Goal: Information Seeking & Learning: Learn about a topic

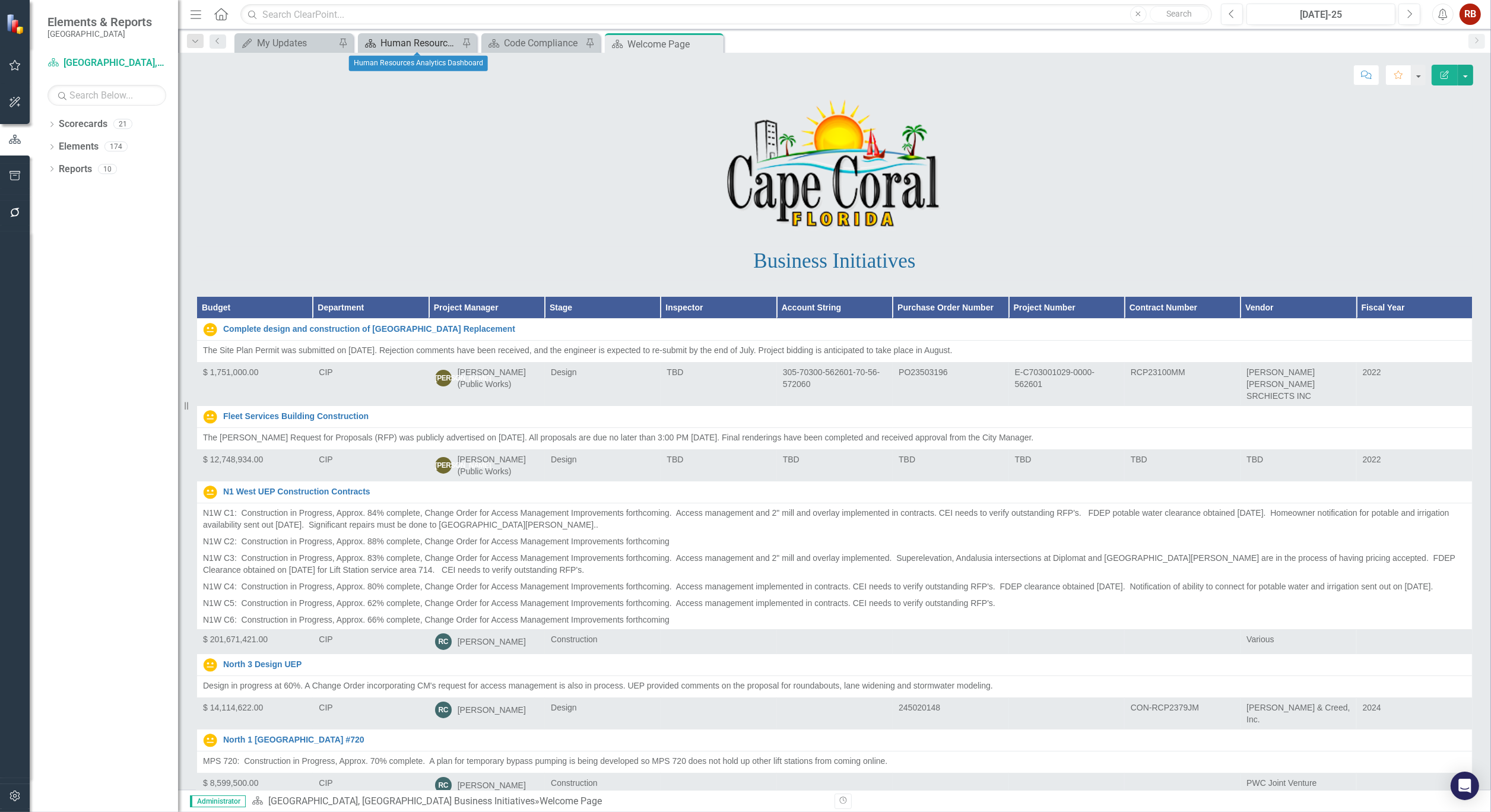
click at [411, 44] on div "Human Resources Analytics Dashboard" at bounding box center [419, 43] width 78 height 15
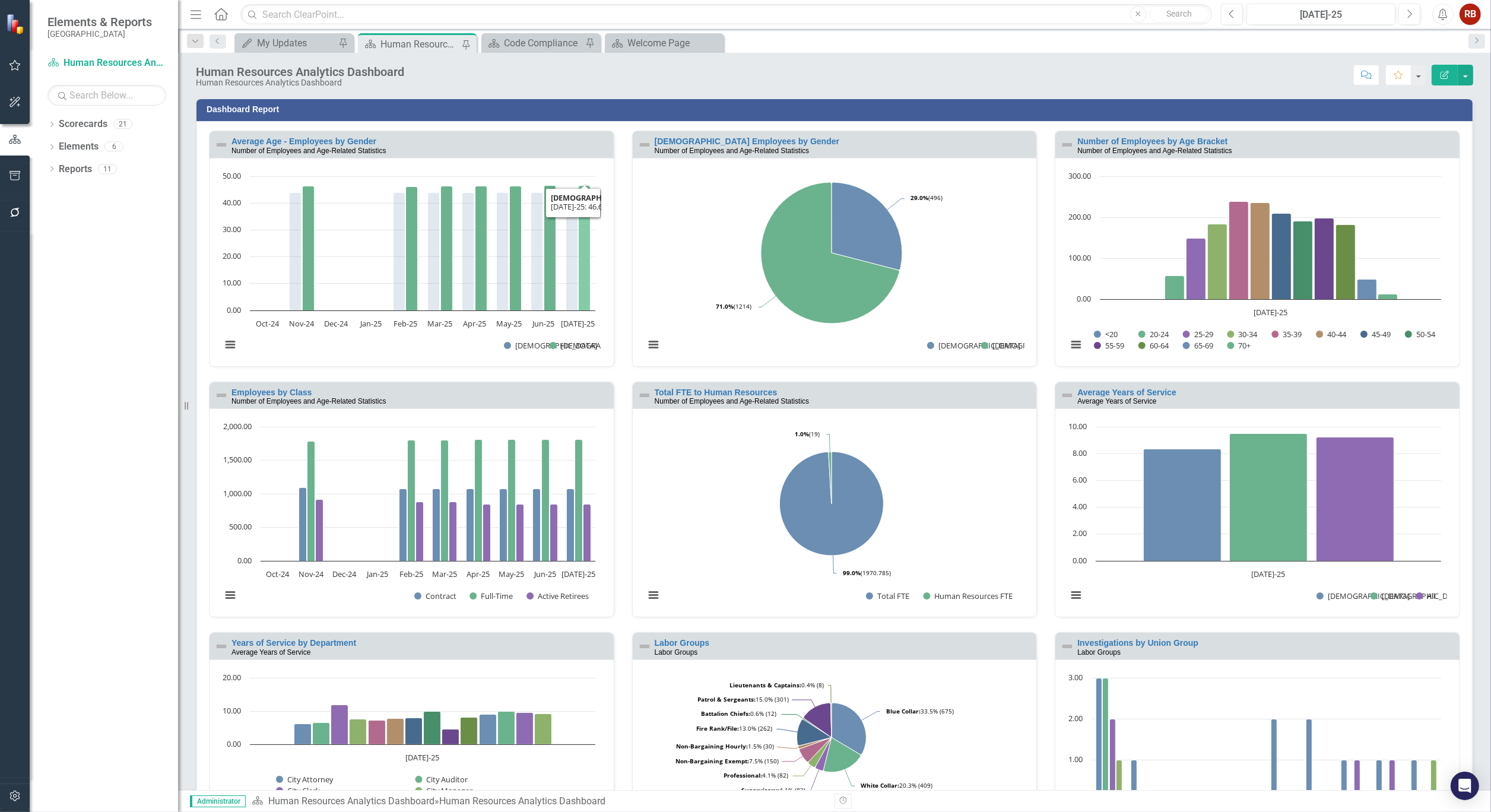
click at [585, 236] on icon "Jul-25, 46.60282258. Females." at bounding box center [584, 248] width 12 height 126
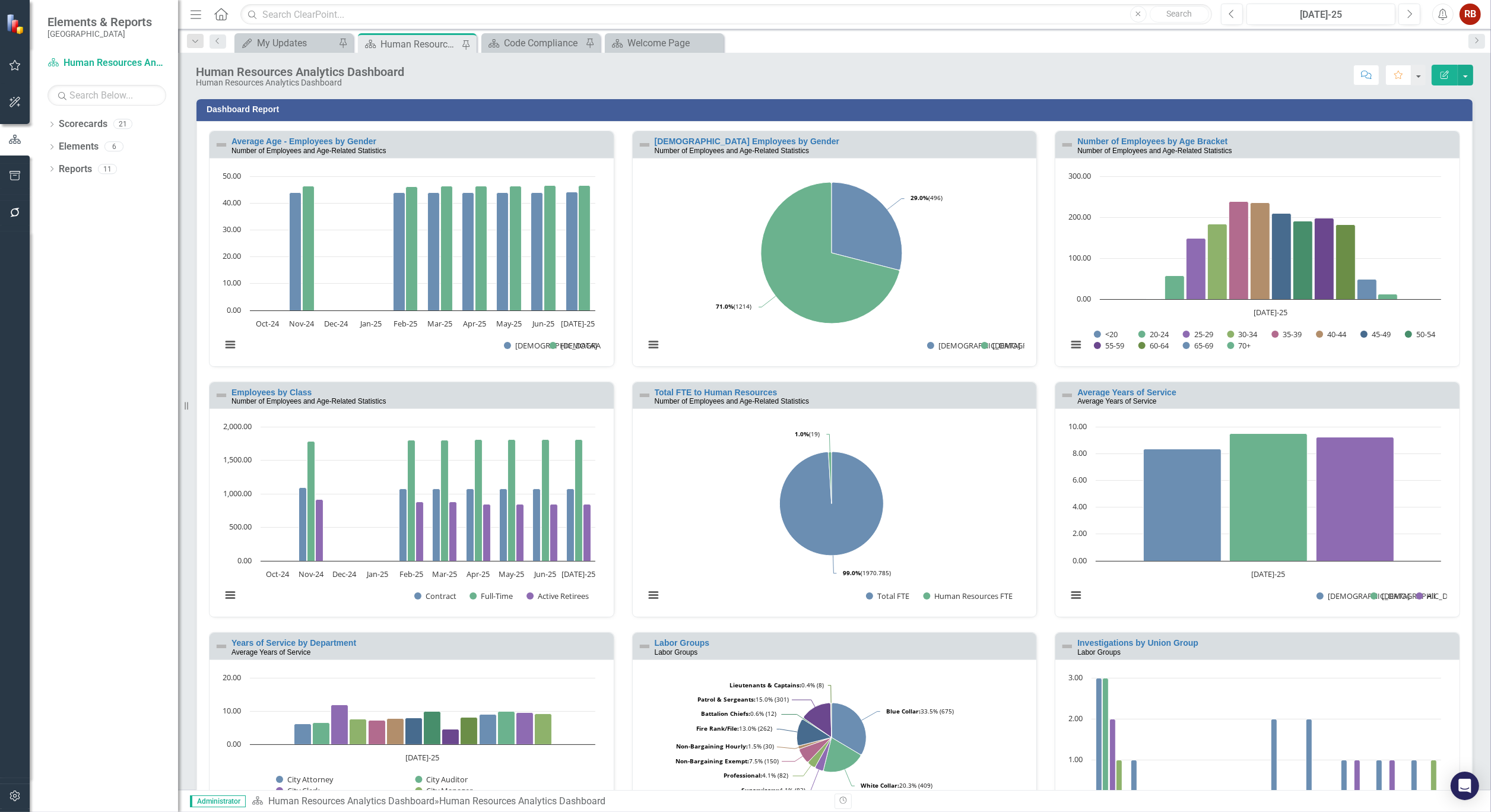
click at [840, 45] on div "My Updates My Updates Pin Scorecard Human Resources Analytics Dashboard Pin Sco…" at bounding box center [847, 43] width 1231 height 19
click at [1119, 137] on link "Number of Employees by Age Bracket" at bounding box center [1152, 141] width 150 height 9
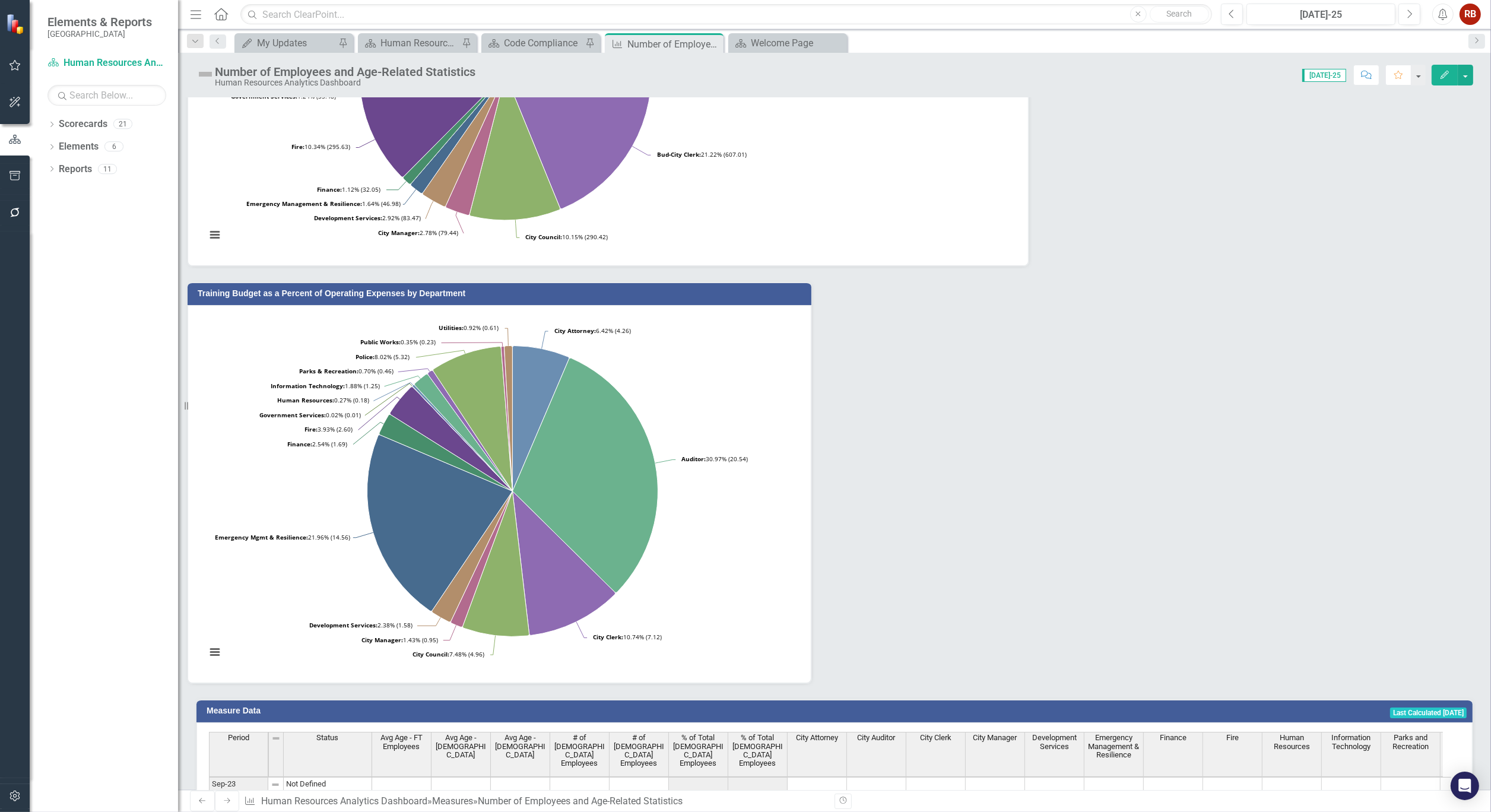
scroll to position [456, 0]
drag, startPoint x: 663, startPoint y: 761, endPoint x: 580, endPoint y: 759, distance: 83.0
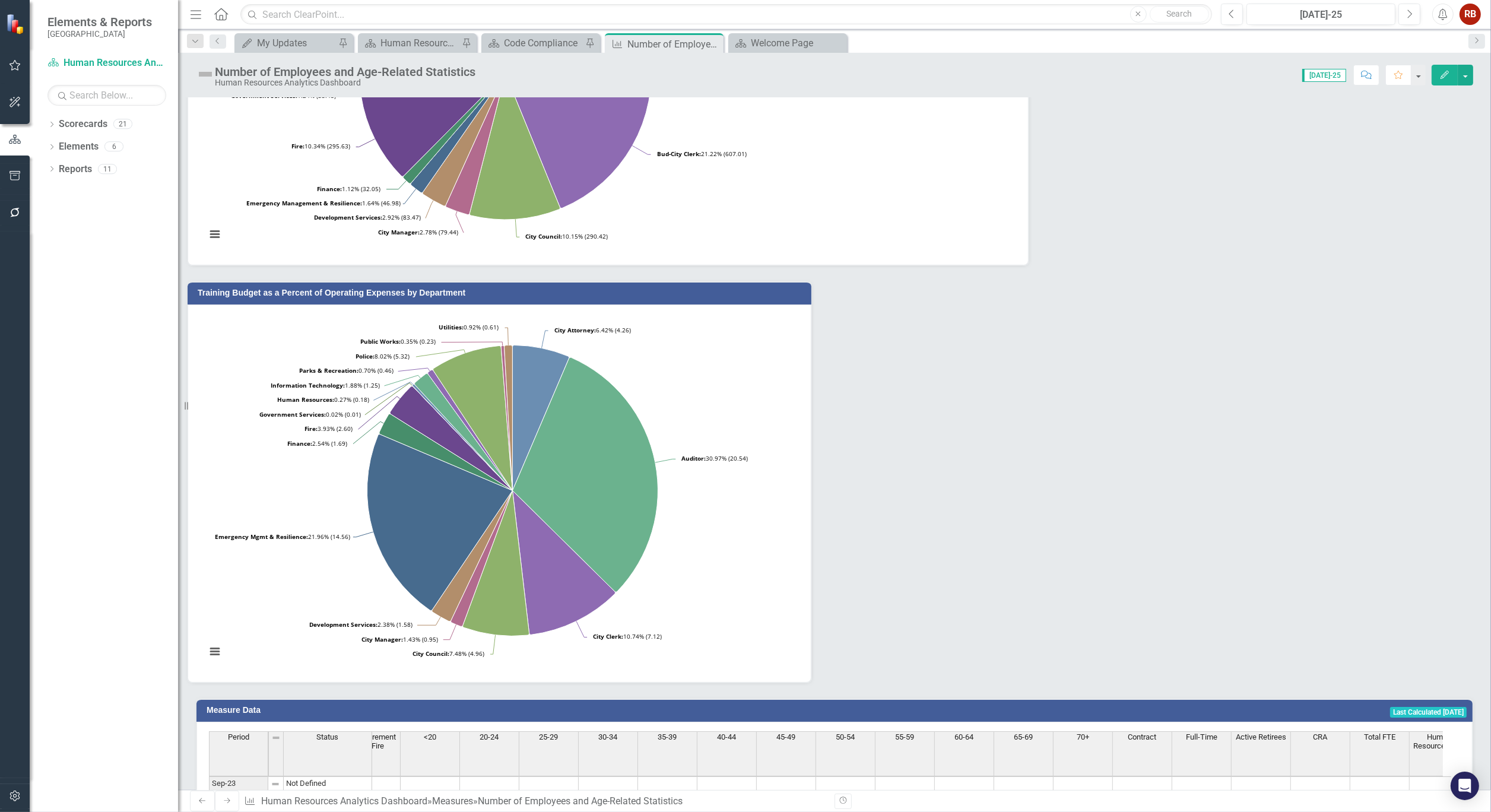
scroll to position [0, 1422]
click at [401, 40] on div "Human Resources Analytics Dashboard" at bounding box center [419, 43] width 78 height 15
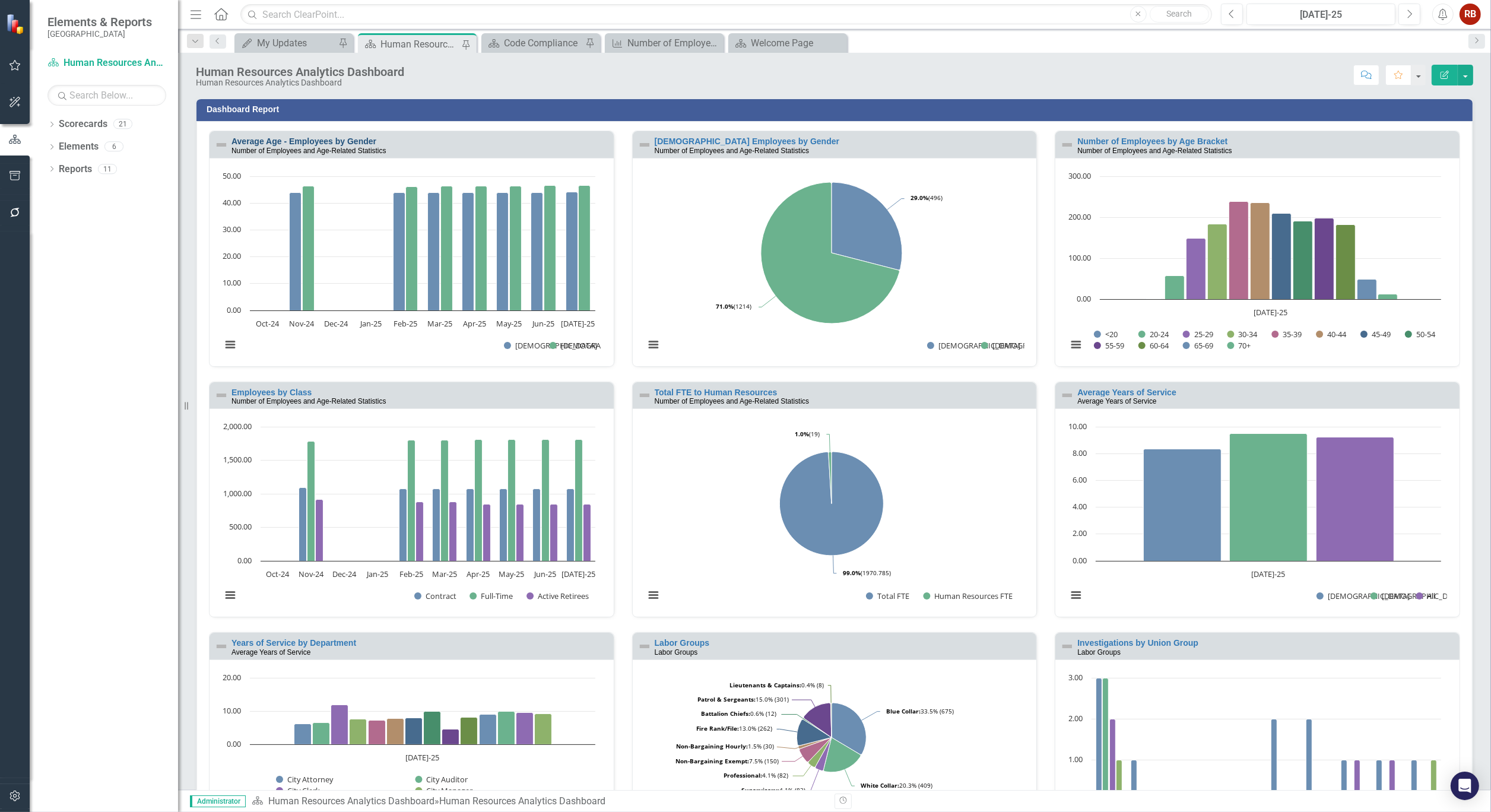
click at [318, 137] on link "Average Age - Employees by Gender" at bounding box center [304, 141] width 145 height 9
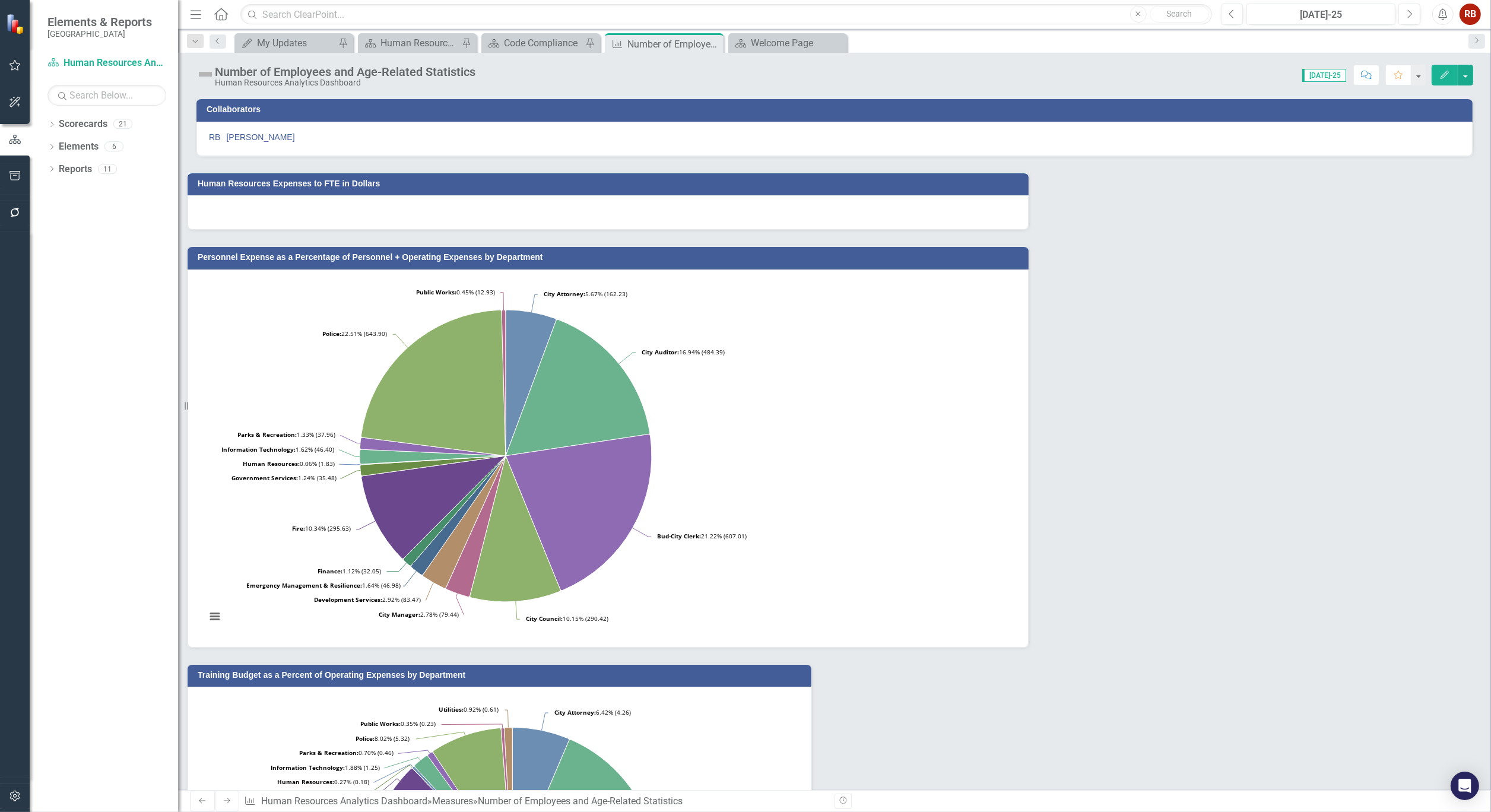
scroll to position [264, 0]
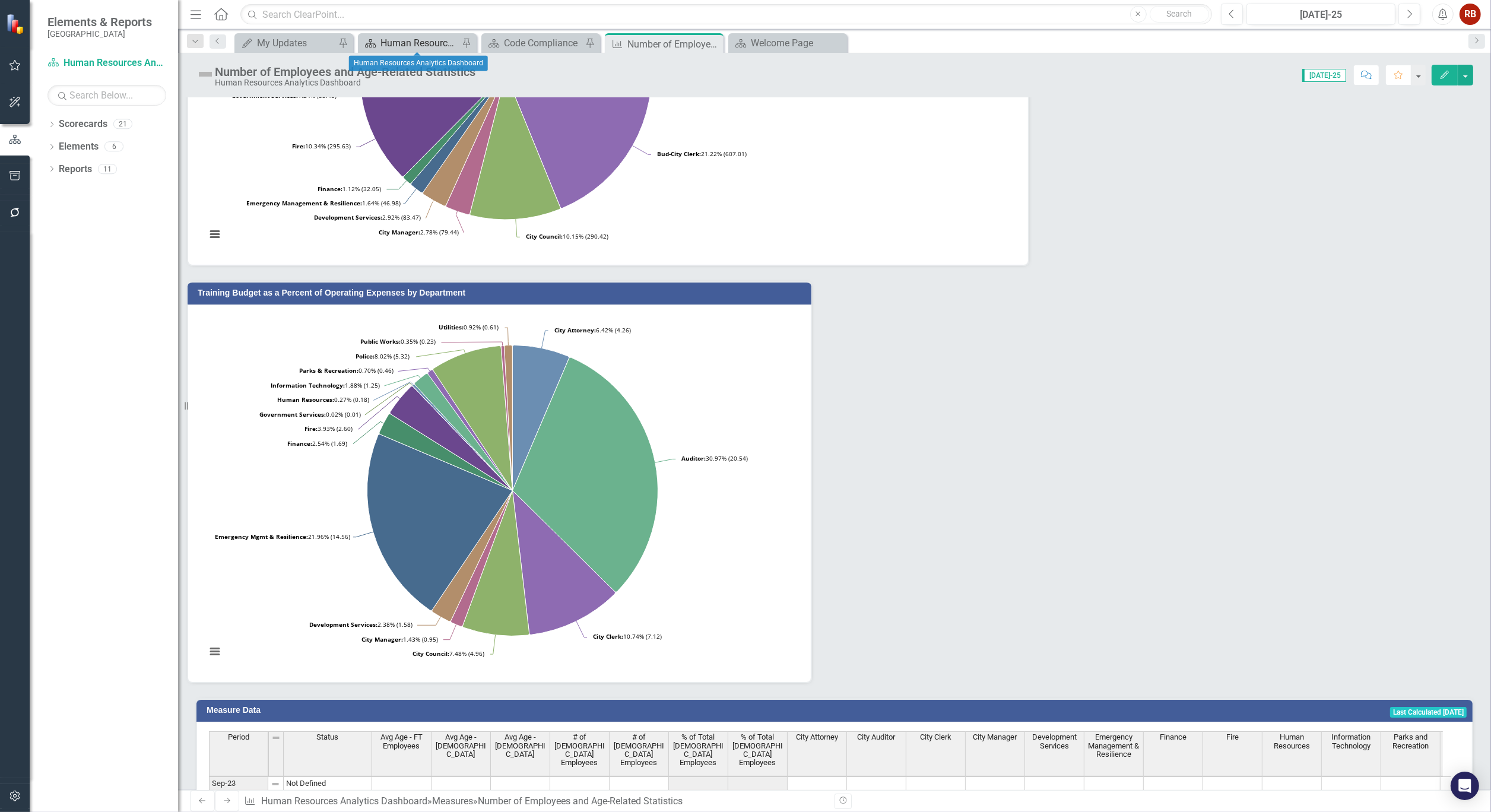
click at [425, 43] on div "Human Resources Analytics Dashboard" at bounding box center [419, 43] width 78 height 15
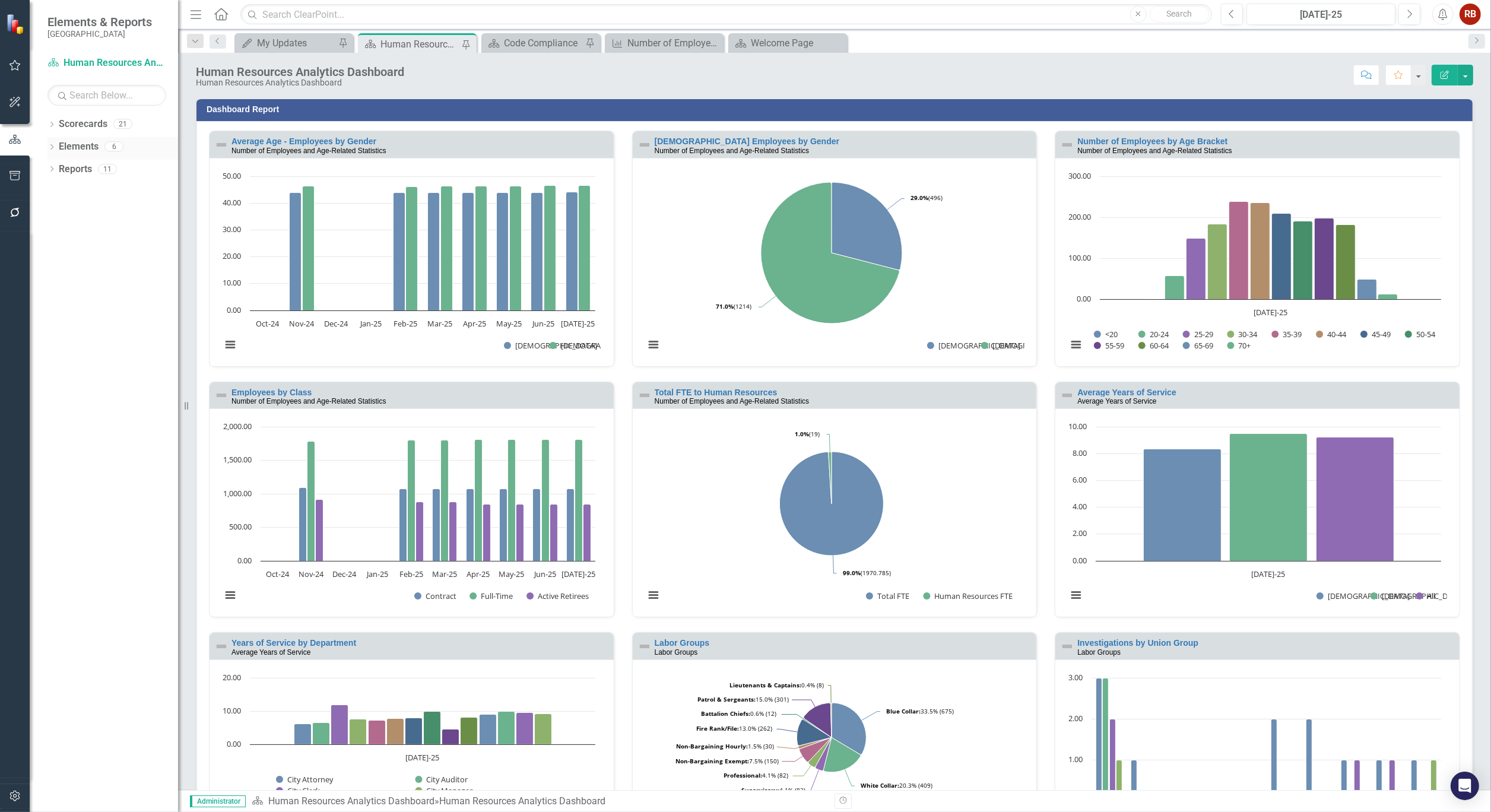
click at [53, 146] on icon "Dropdown" at bounding box center [51, 148] width 8 height 6
click at [44, 214] on icon "Dropdown" at bounding box center [40, 215] width 8 height 6
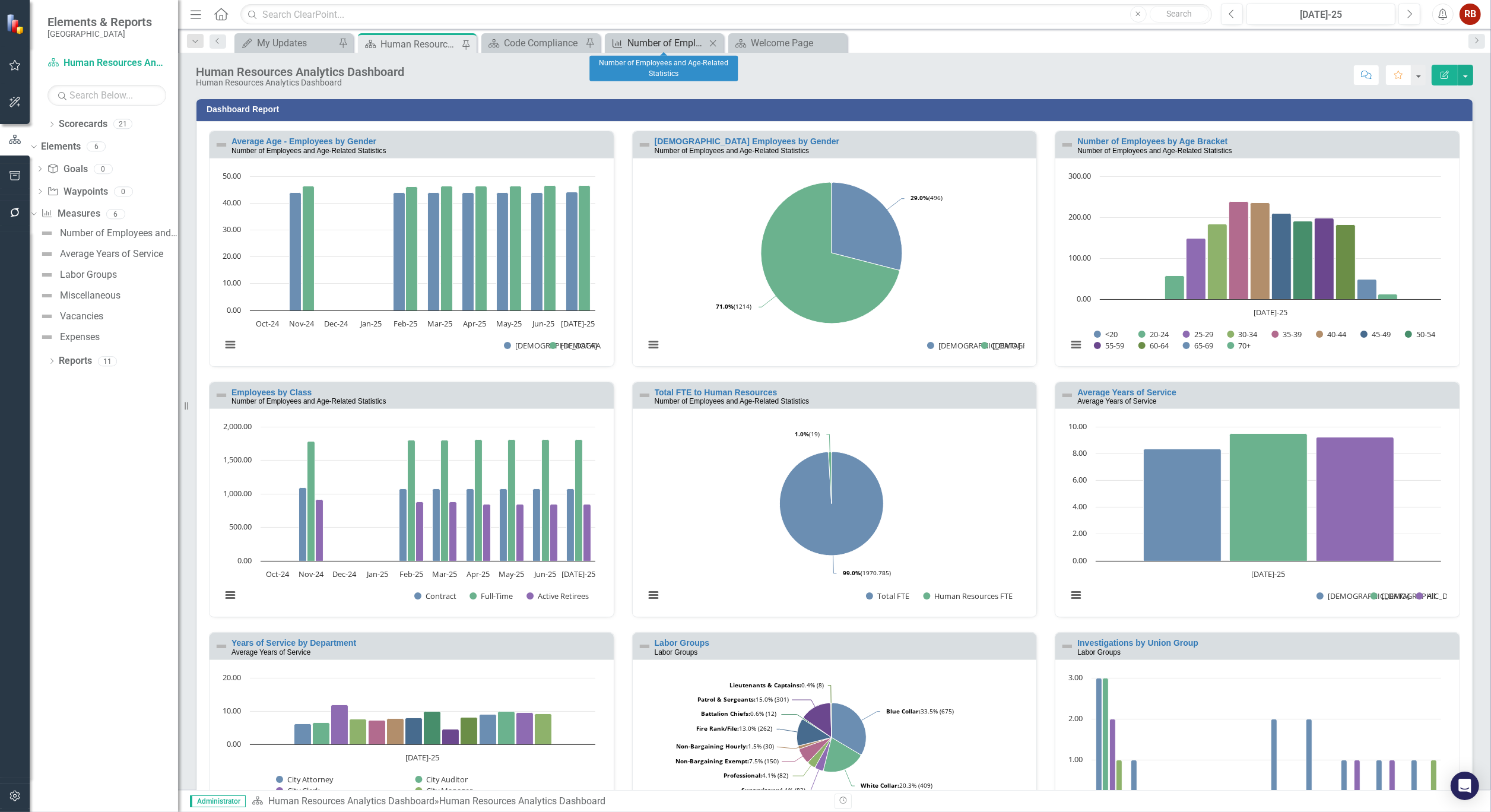
click at [651, 38] on div "Number of Employees and Age-Related Statistics" at bounding box center [666, 43] width 78 height 15
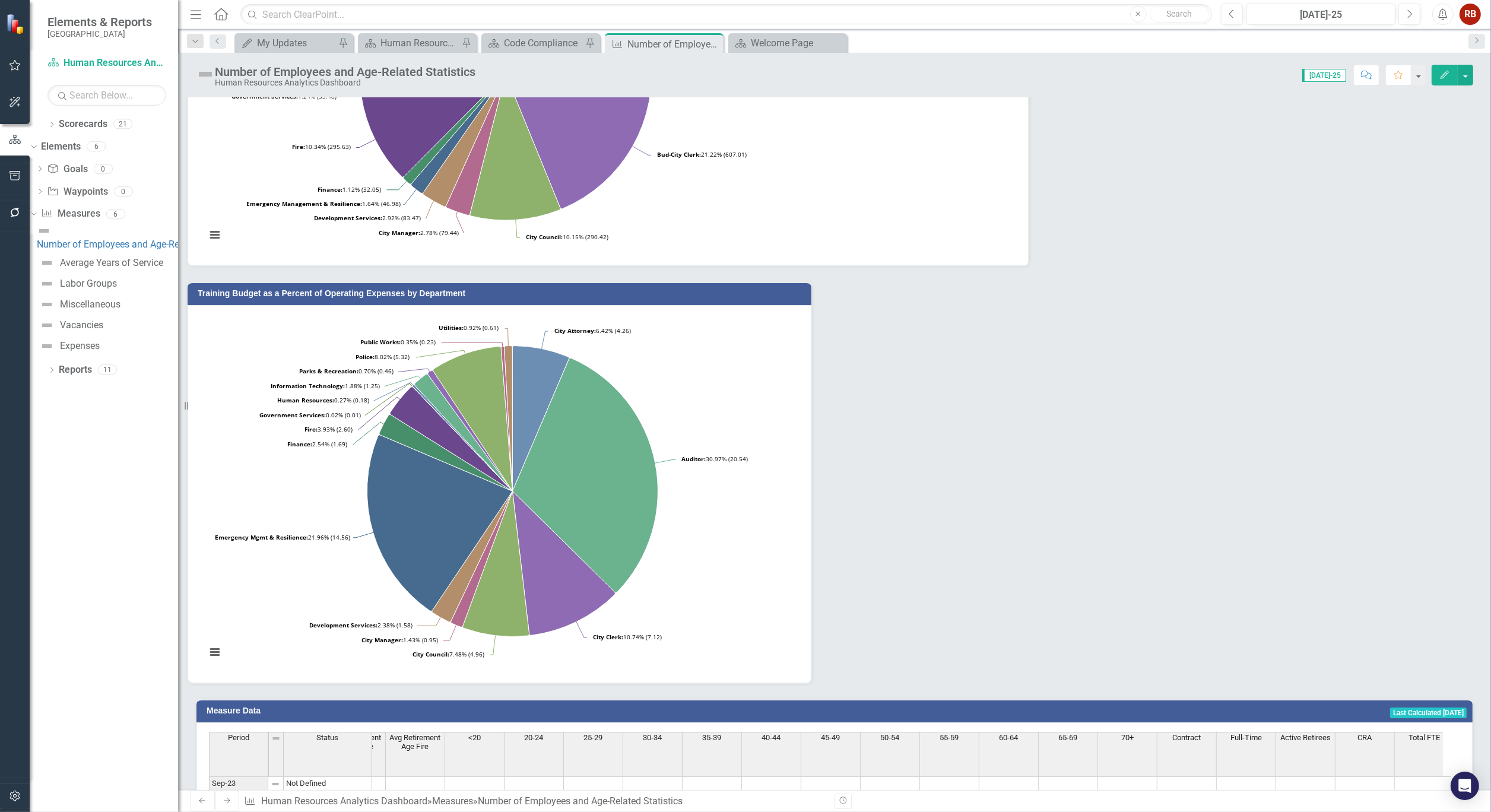
scroll to position [0, 1422]
click at [411, 41] on div "Human Resources Analytics Dashboard" at bounding box center [419, 43] width 78 height 15
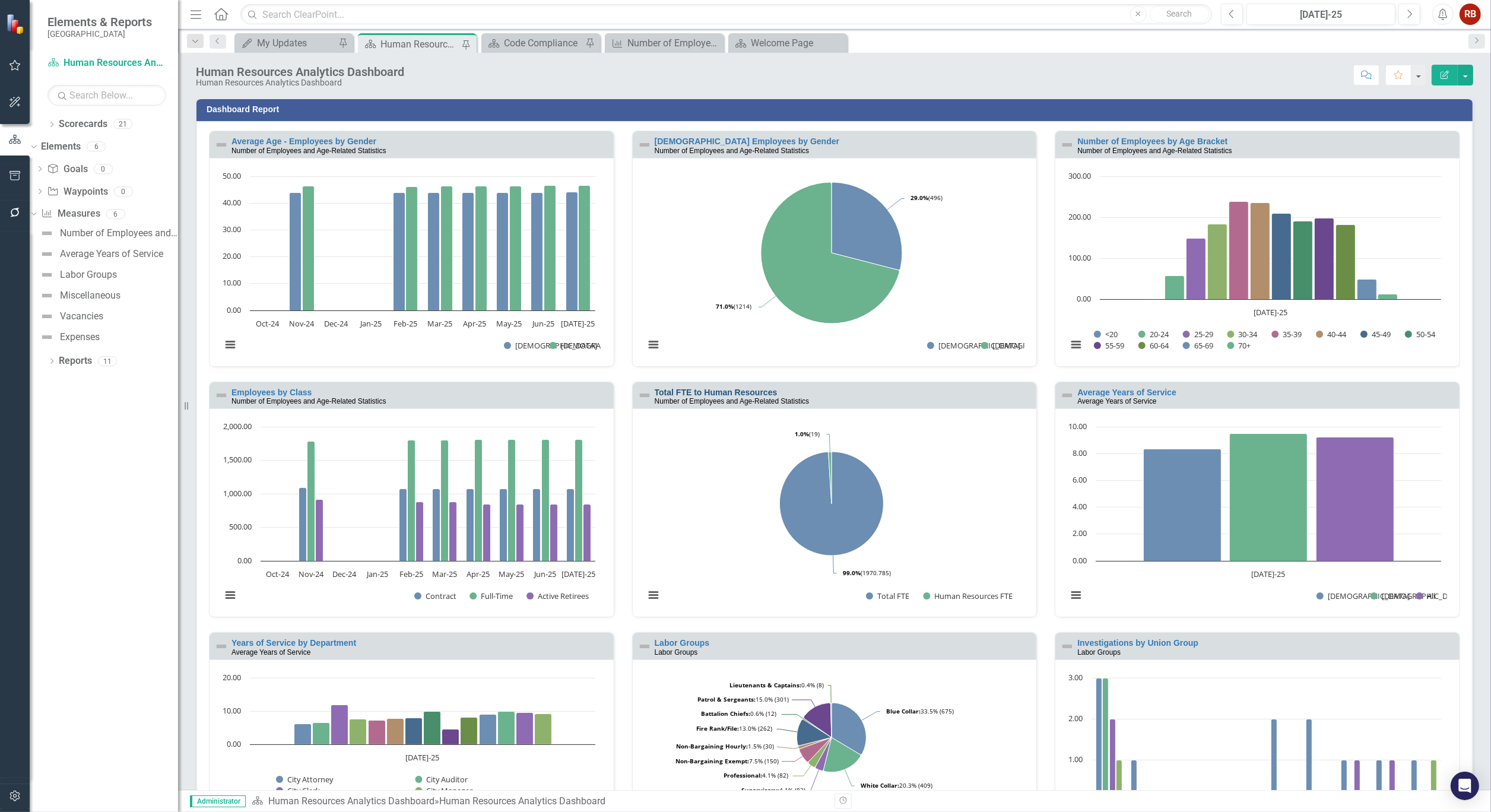
click at [684, 388] on link "Total FTE to Human Resources" at bounding box center [716, 392] width 123 height 9
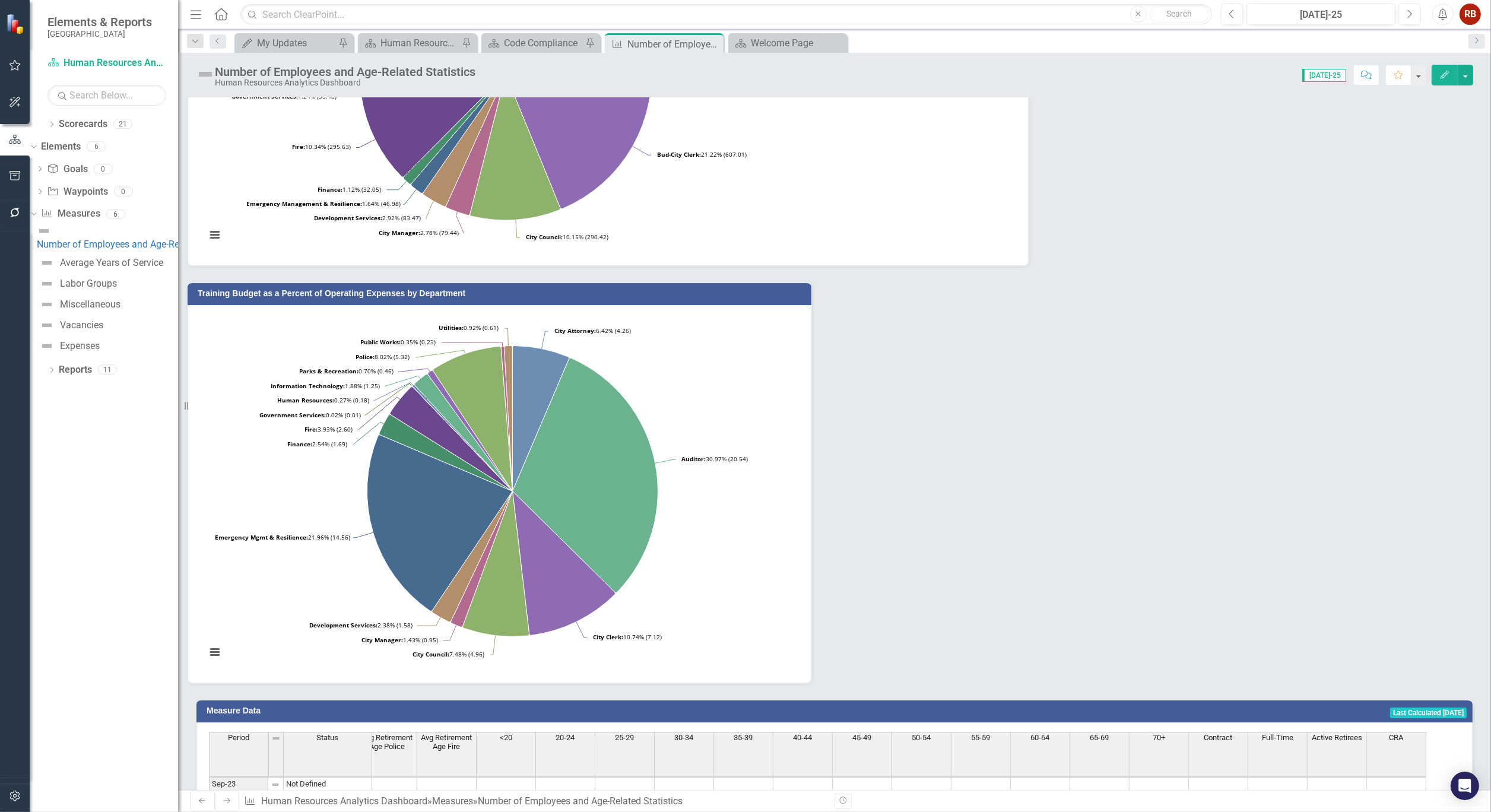
scroll to position [0, 1422]
click at [951, 272] on div "Human Resources Expenses to FTE in Dollars Loading... Personnel Expense as a Pe…" at bounding box center [835, 230] width 1295 height 909
click at [414, 43] on div "Human Resources Analytics Dashboard" at bounding box center [419, 43] width 78 height 15
